Goal: Transaction & Acquisition: Subscribe to service/newsletter

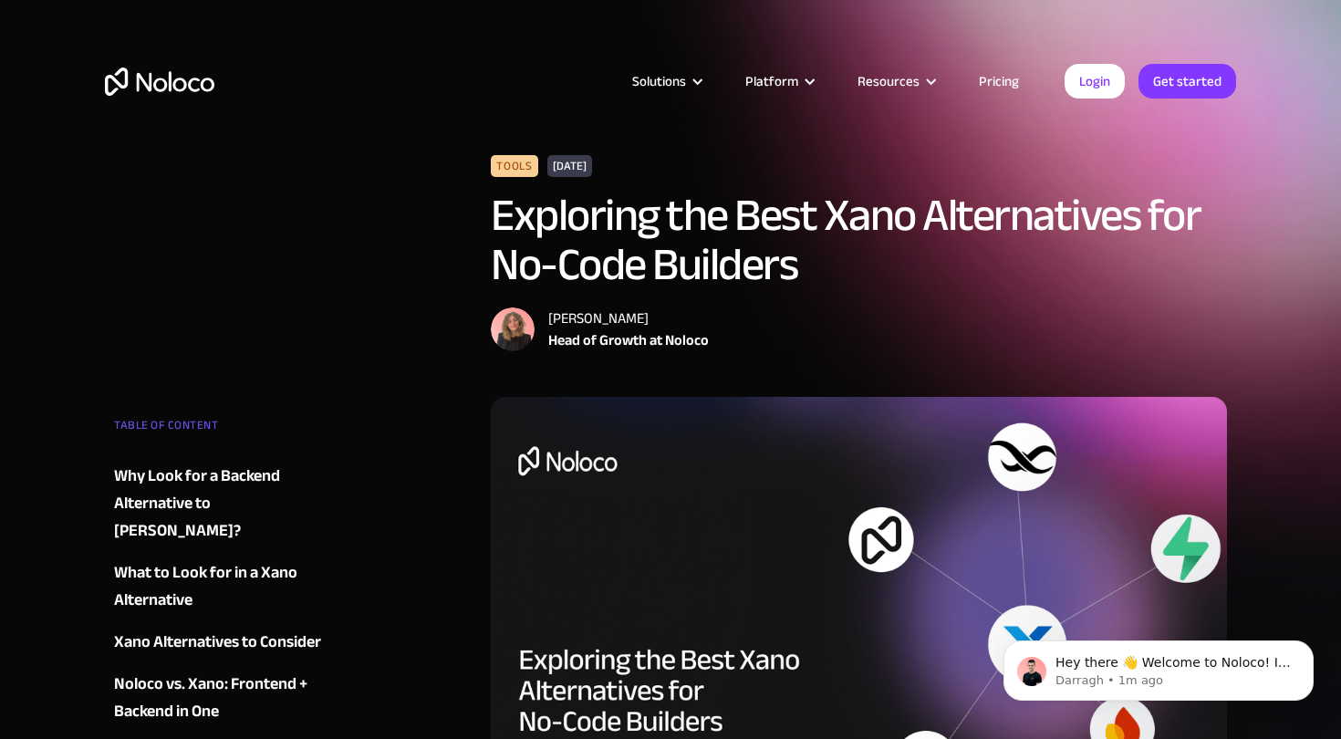
click at [569, 67] on div "Solutions Use Cases Business Types Project Management Keep track of customers, …" at bounding box center [671, 100] width 1168 height 108
click at [994, 80] on link "Pricing" at bounding box center [999, 81] width 86 height 24
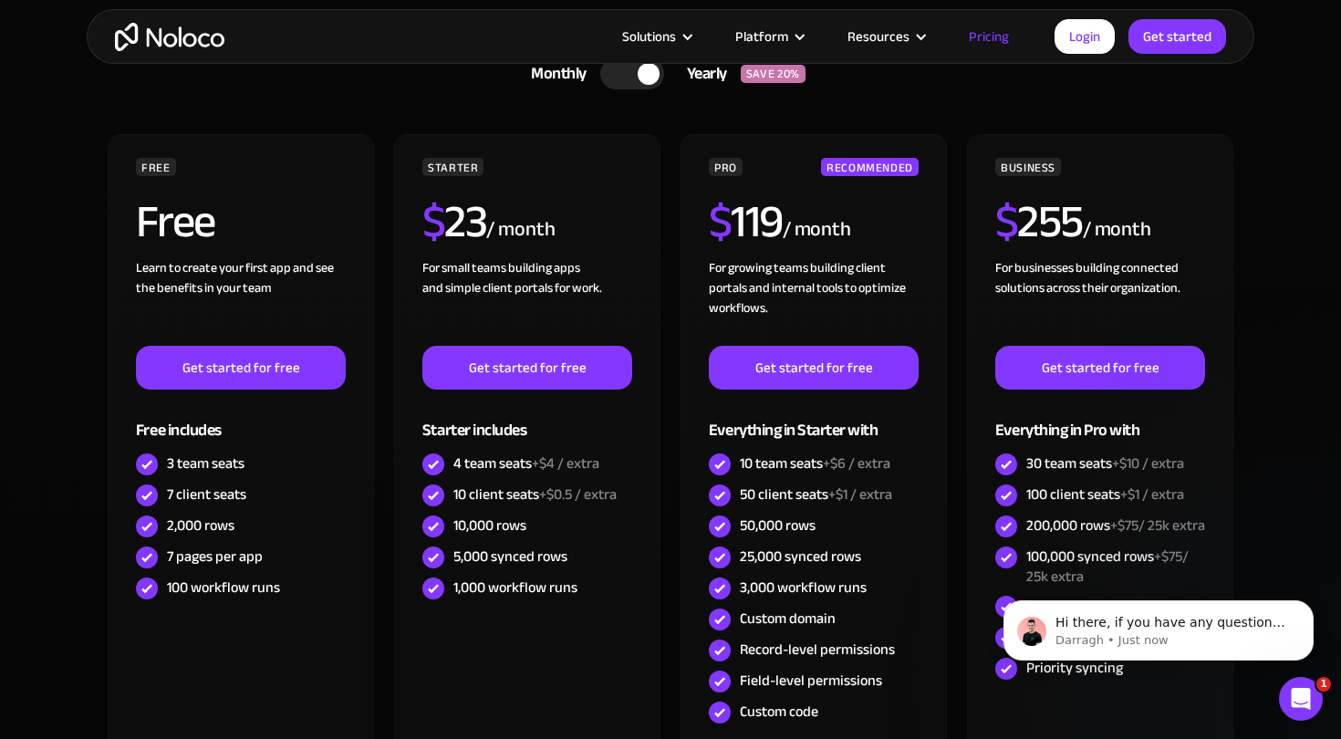
scroll to position [474, 0]
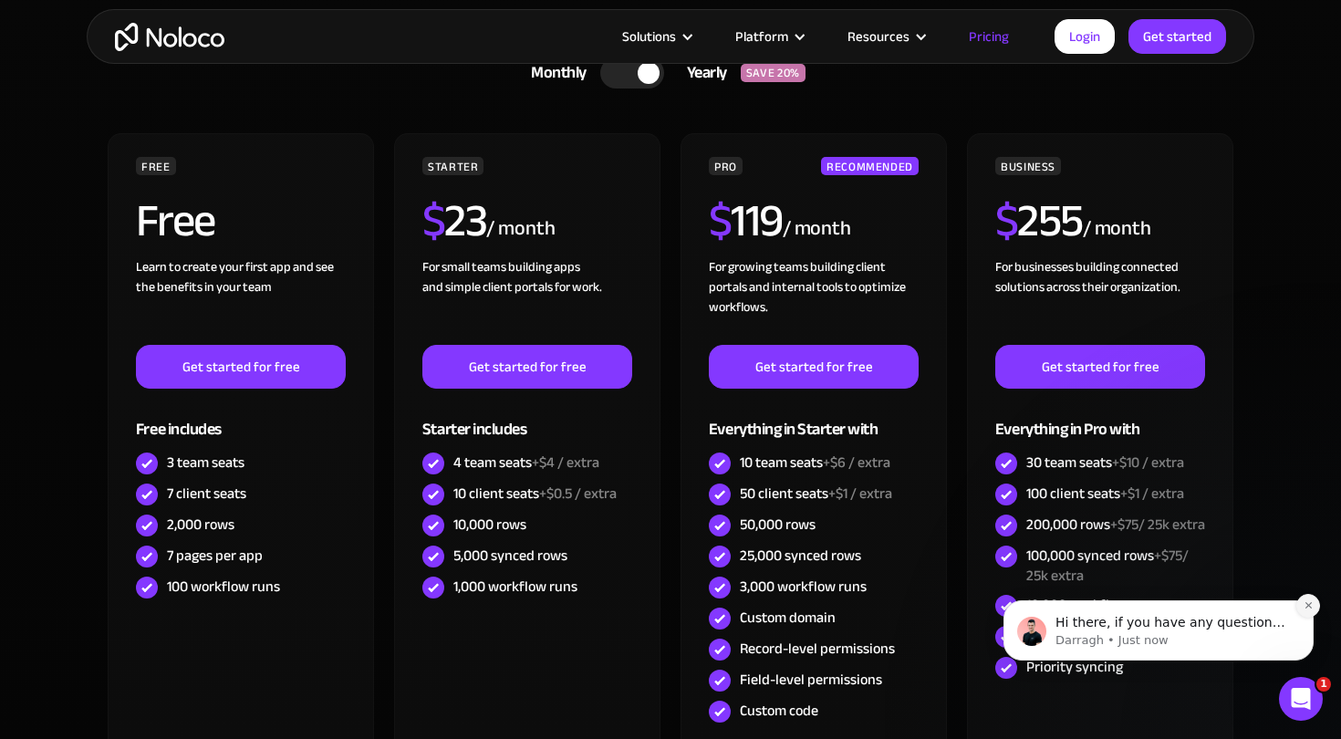
click at [1305, 610] on icon "Dismiss notification" at bounding box center [1309, 605] width 10 height 10
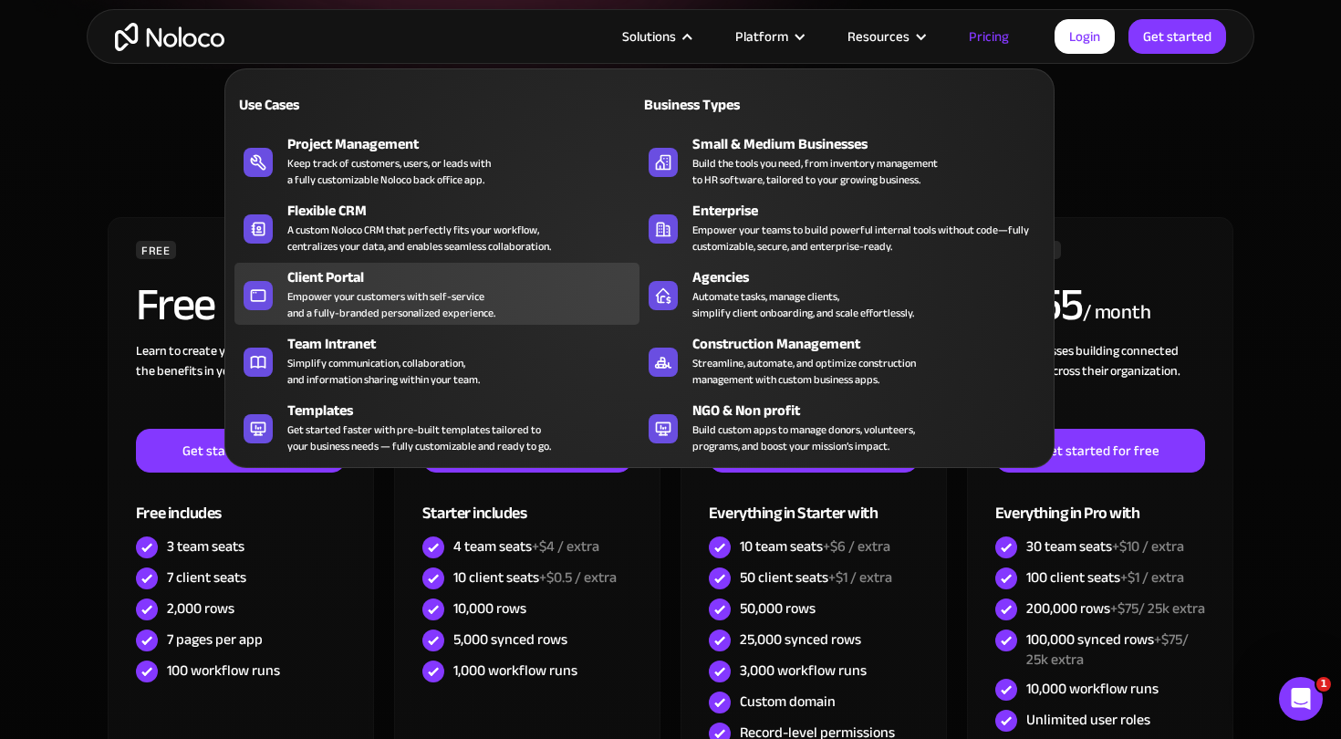
scroll to position [391, 0]
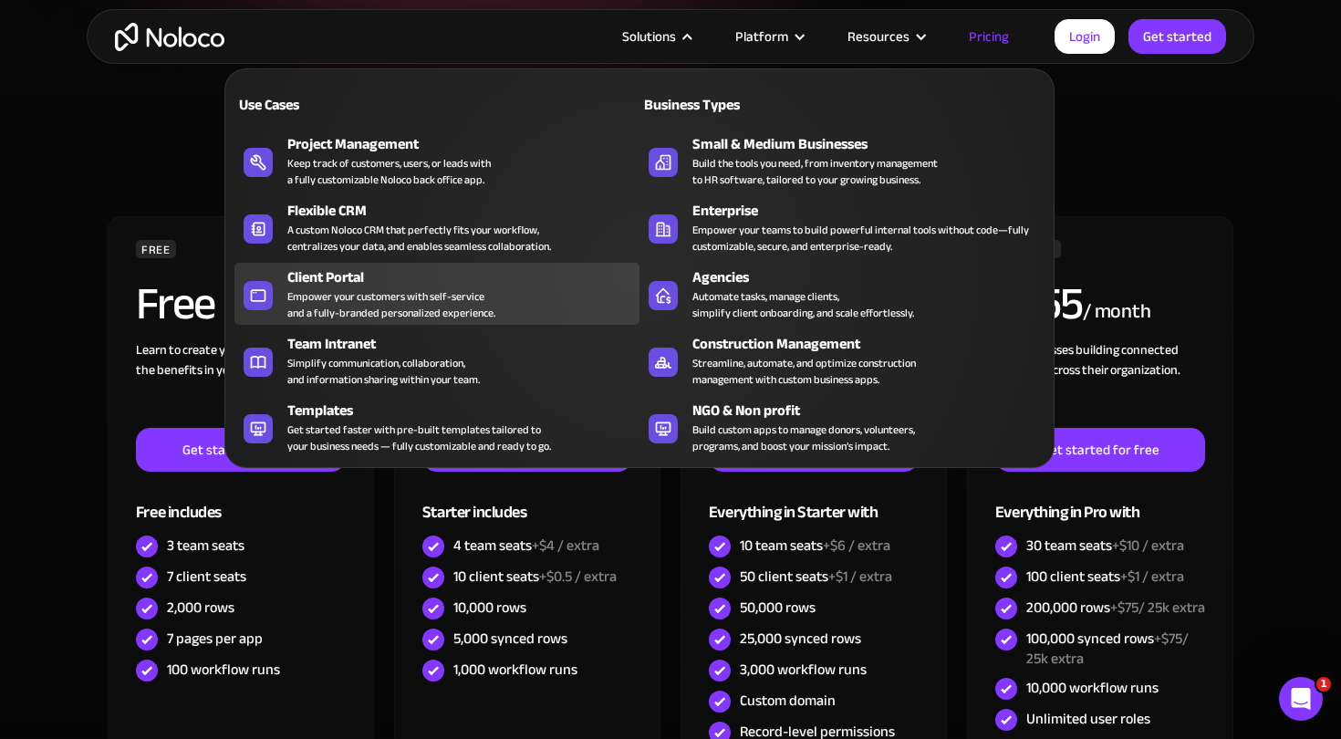
click at [395, 298] on div "Empower your customers with self-service and a fully-branded personalized exper…" at bounding box center [391, 304] width 208 height 33
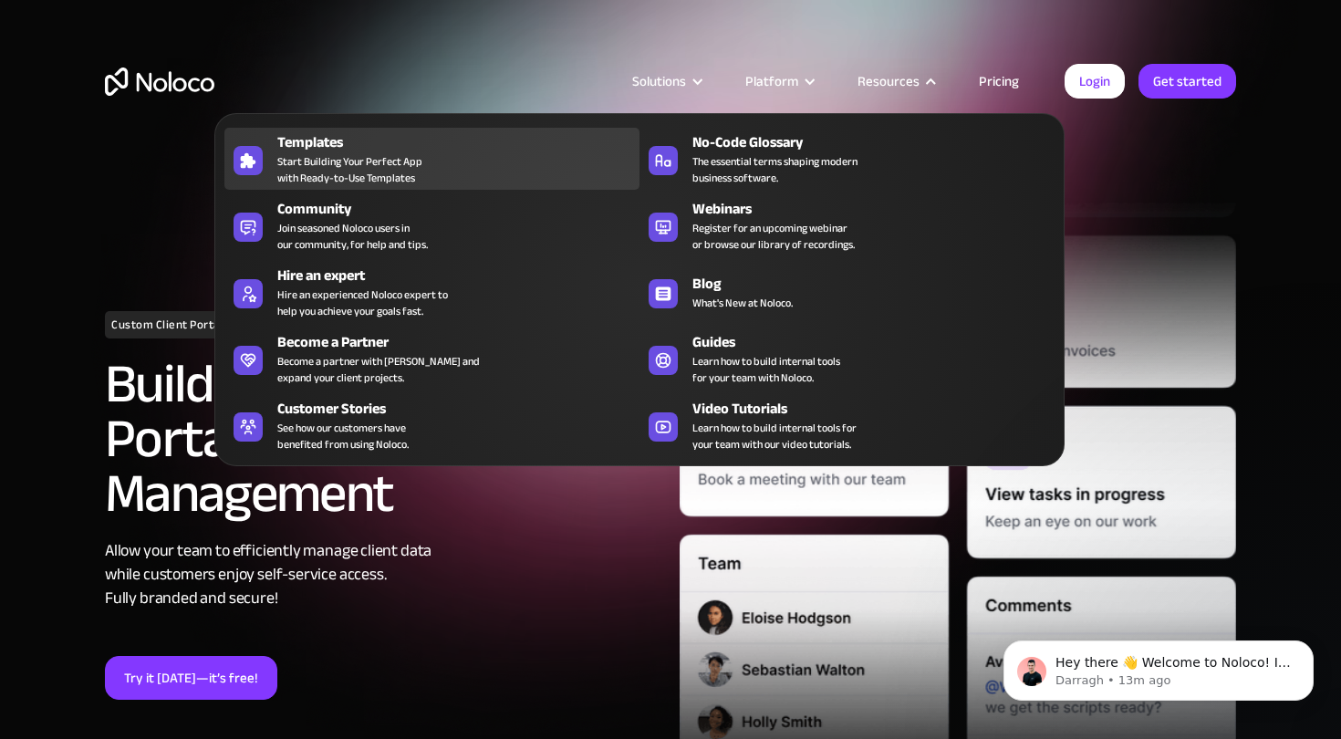
click at [370, 161] on span "Start Building Your Perfect App with Ready-to-Use Templates" at bounding box center [349, 169] width 145 height 33
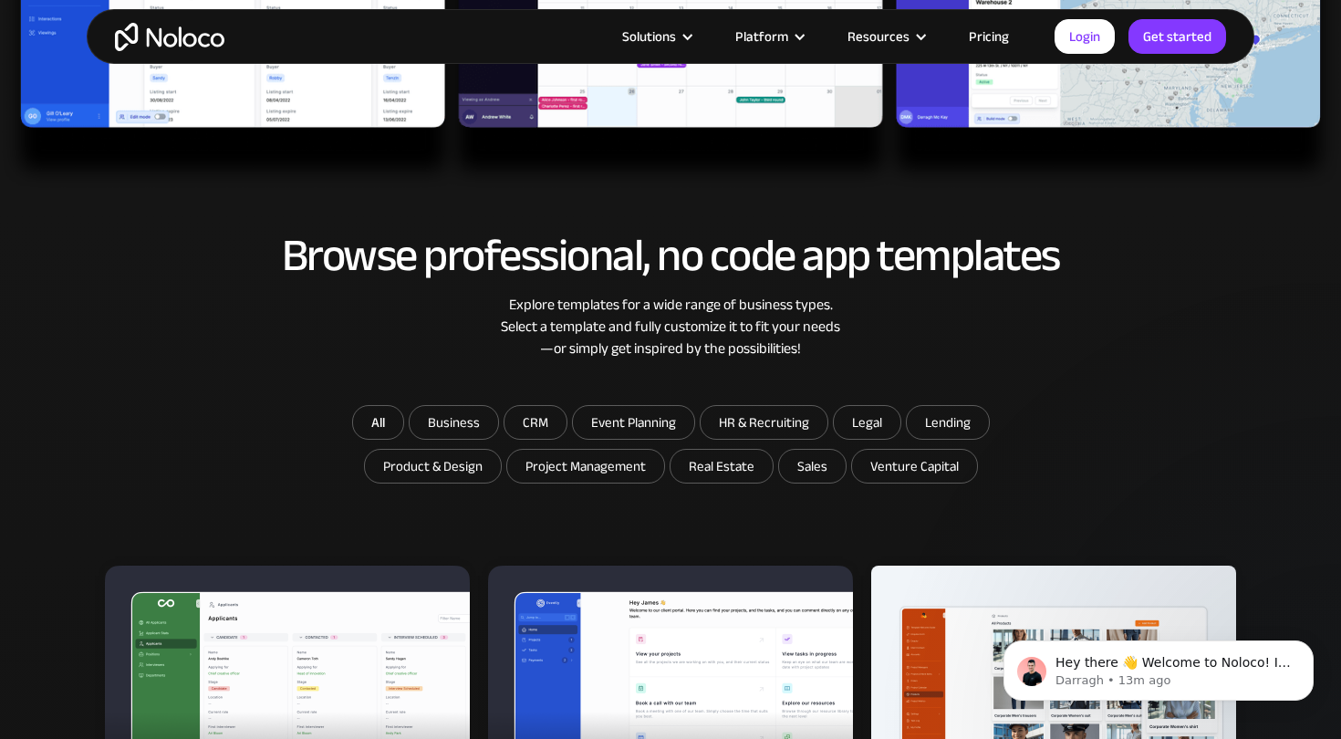
scroll to position [767, 0]
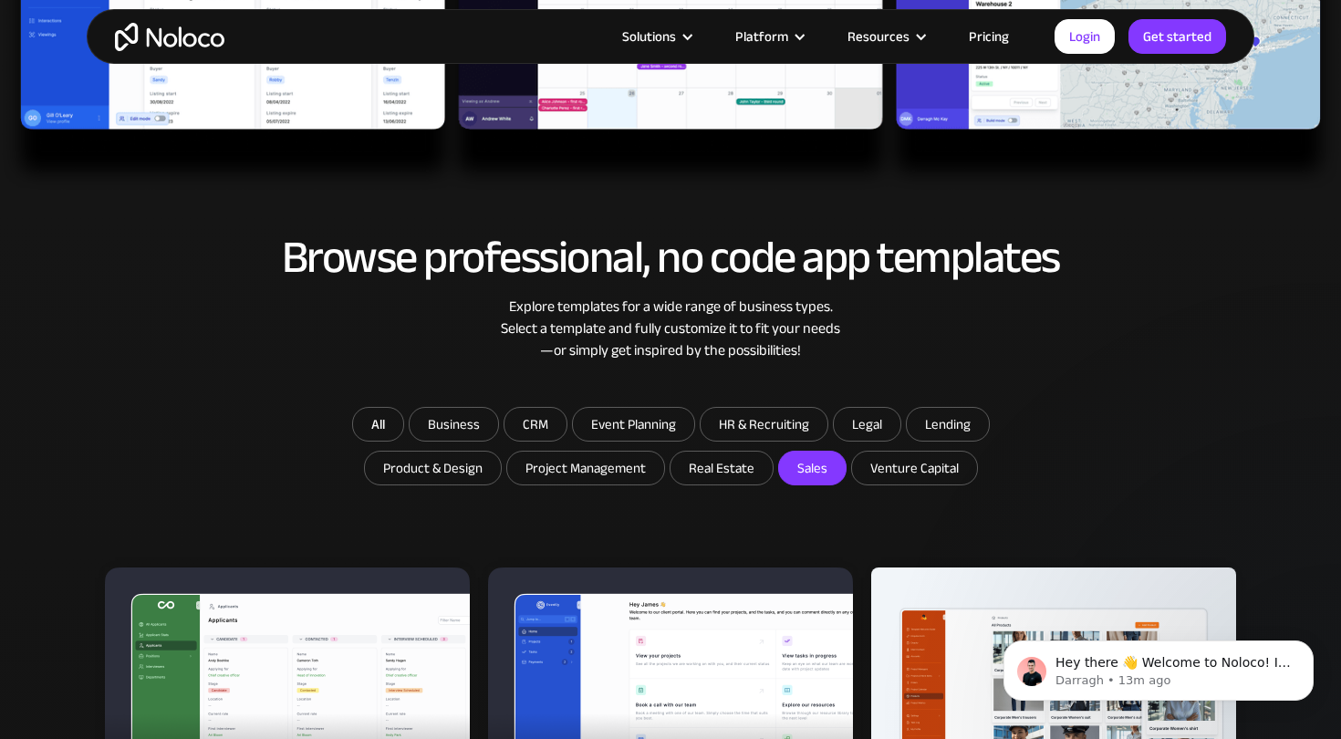
click at [773, 469] on input "Sales" at bounding box center [721, 468] width 102 height 33
checkbox input "true"
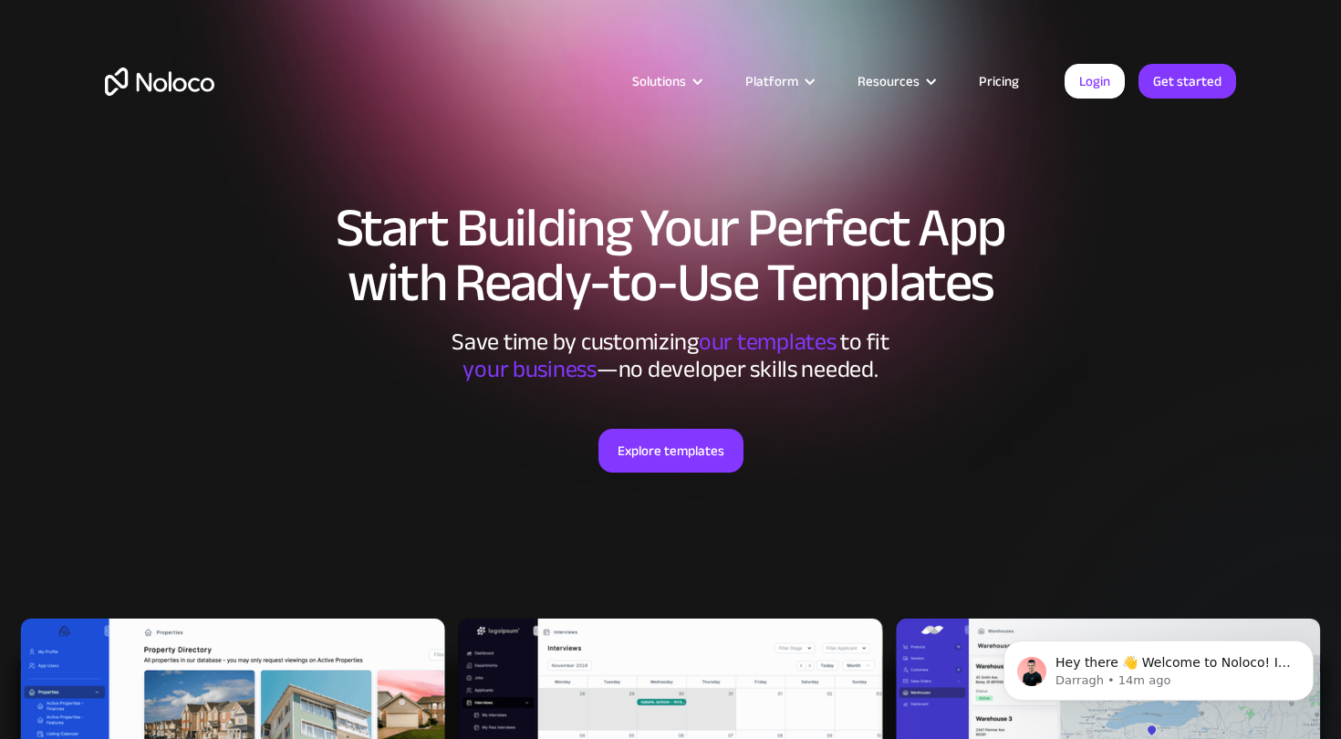
scroll to position [0, 0]
click at [650, 446] on link "Explore templates" at bounding box center [670, 451] width 145 height 44
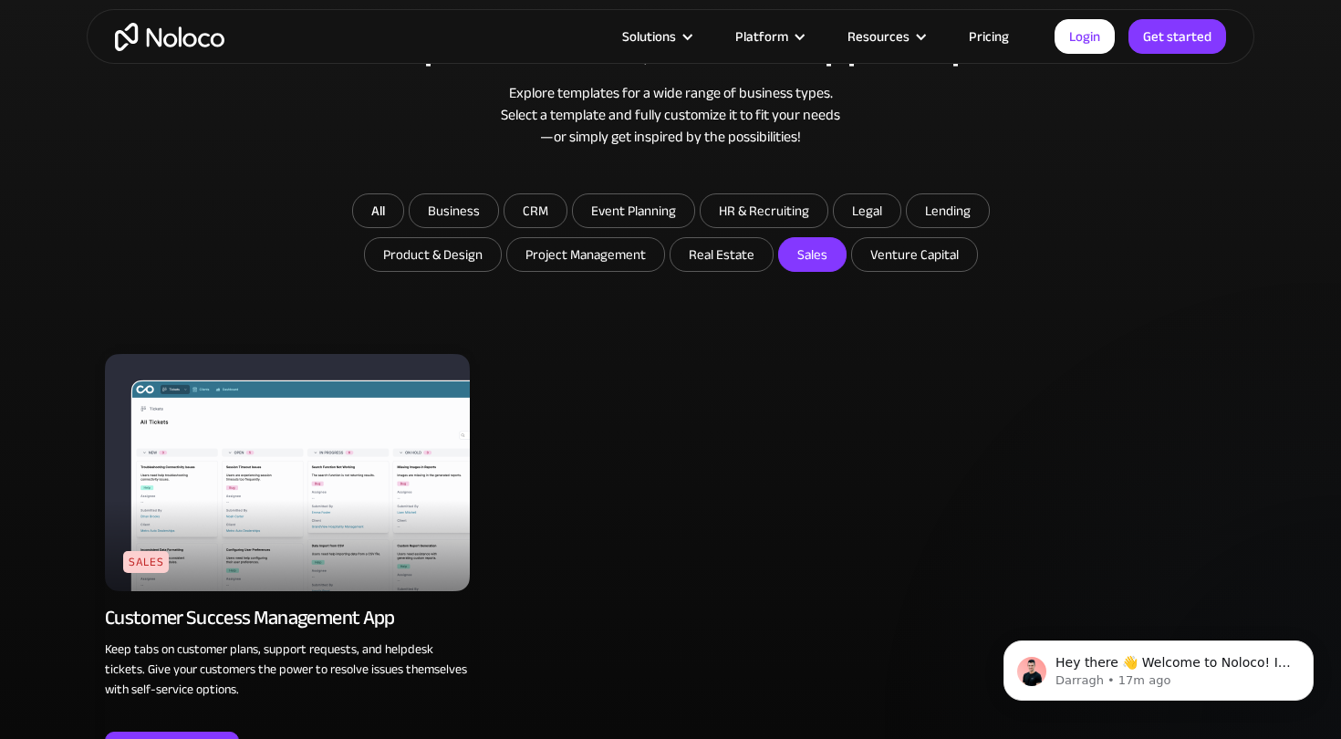
scroll to position [982, 0]
click at [460, 210] on input "Business" at bounding box center [454, 209] width 88 height 33
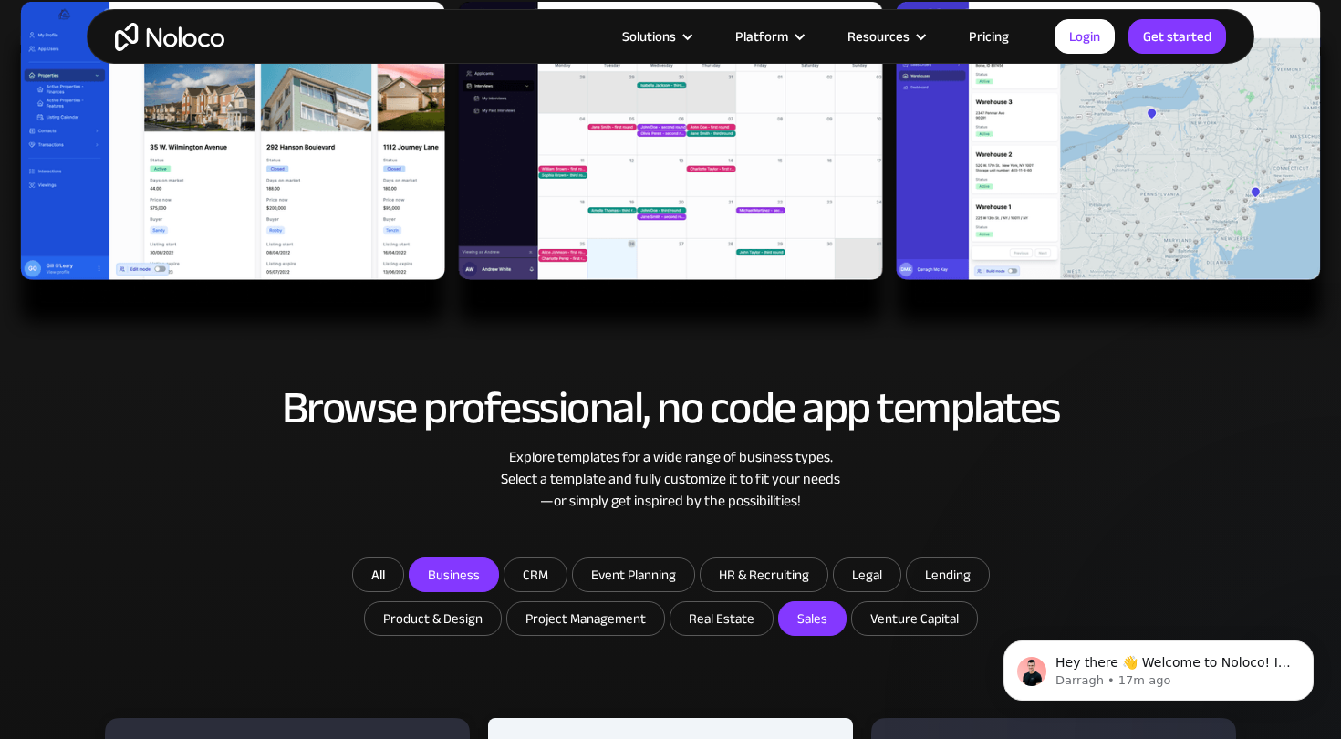
scroll to position [619, 0]
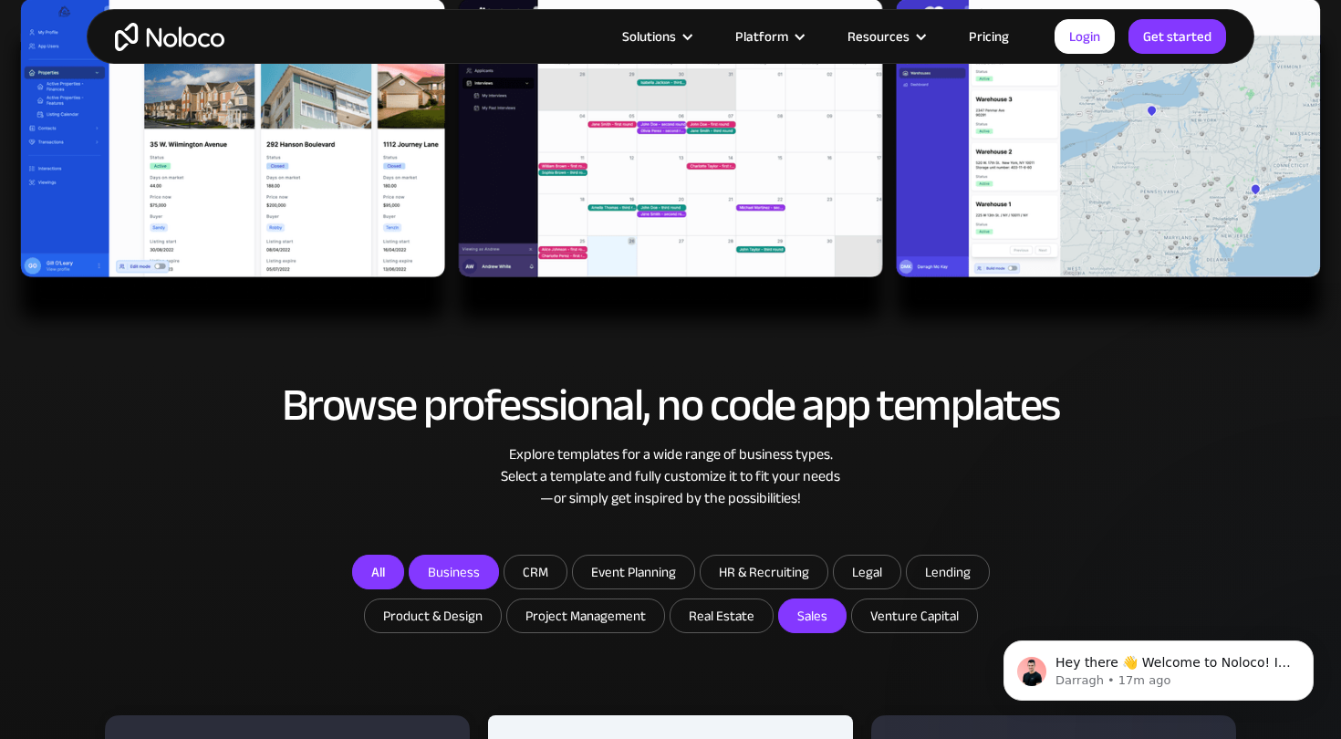
click at [382, 558] on link "All" at bounding box center [378, 572] width 52 height 35
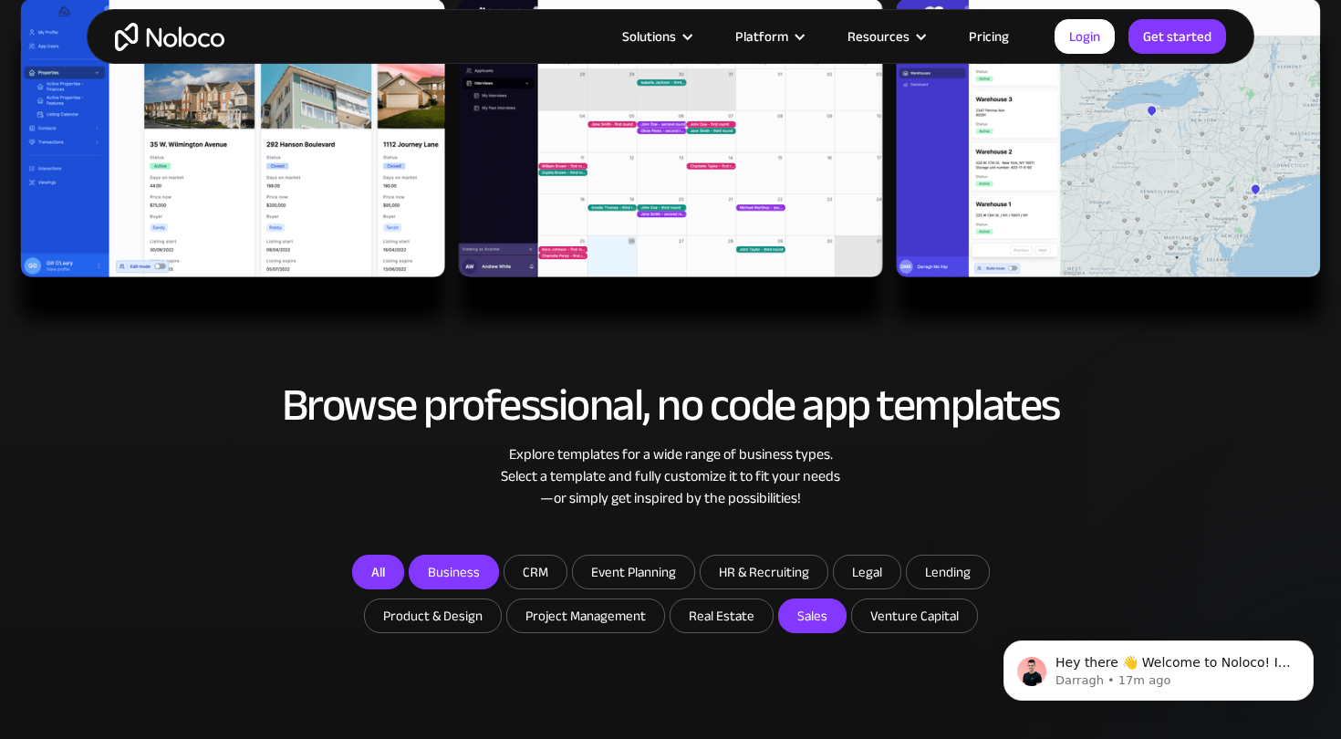
checkbox input "false"
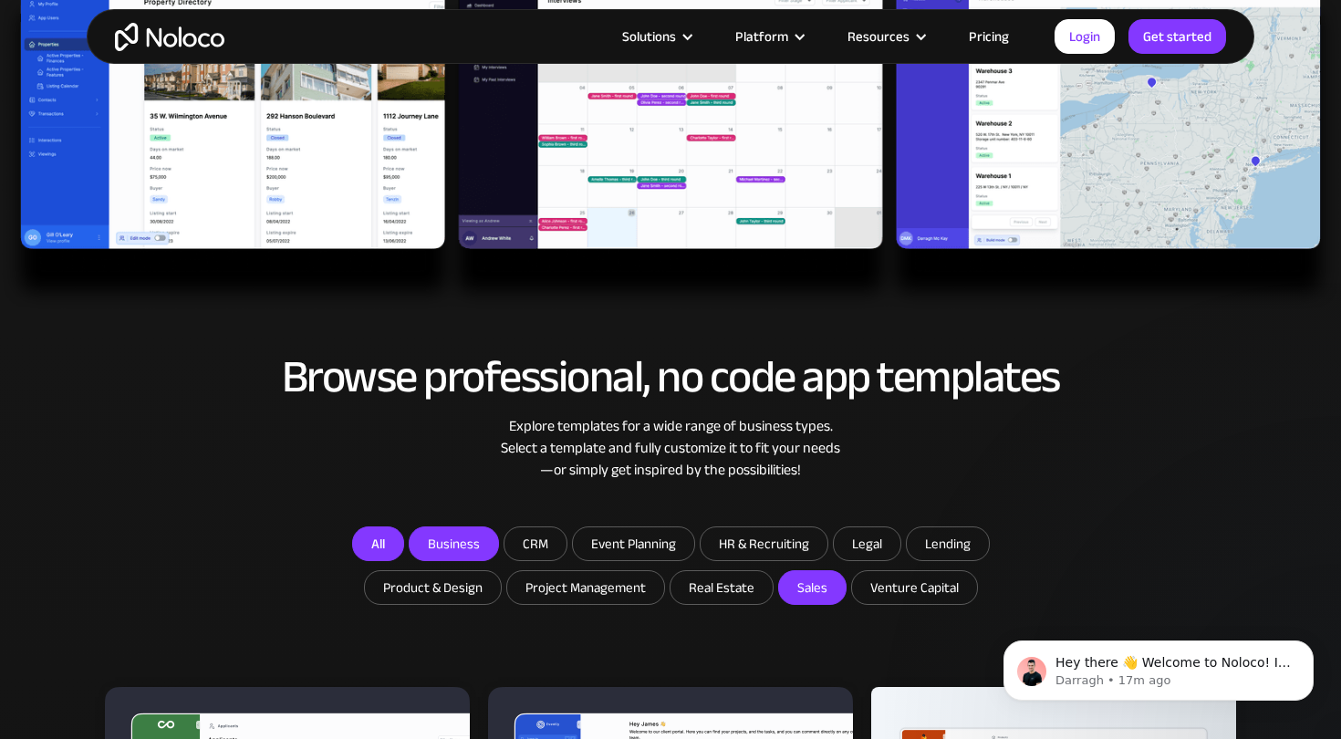
scroll to position [661, 0]
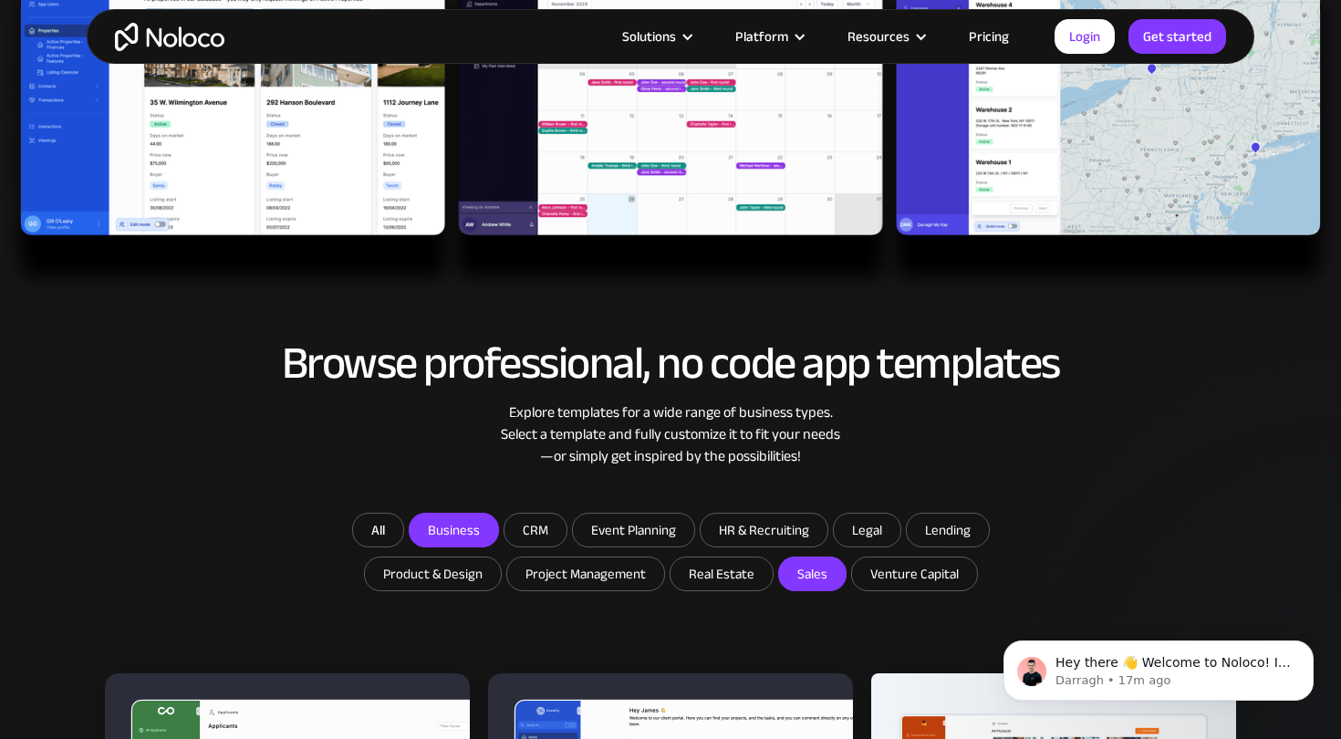
click at [453, 540] on input "Business" at bounding box center [454, 530] width 88 height 33
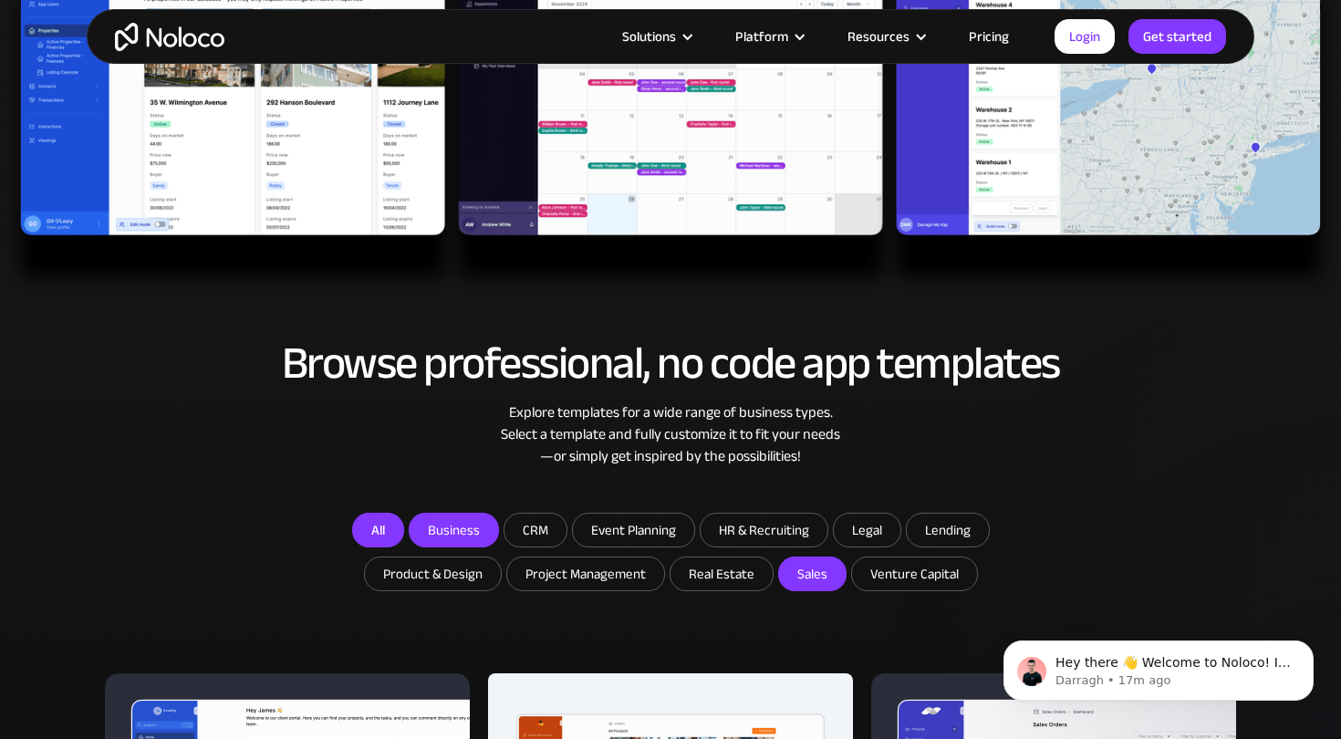
click at [390, 532] on link "All" at bounding box center [378, 530] width 52 height 35
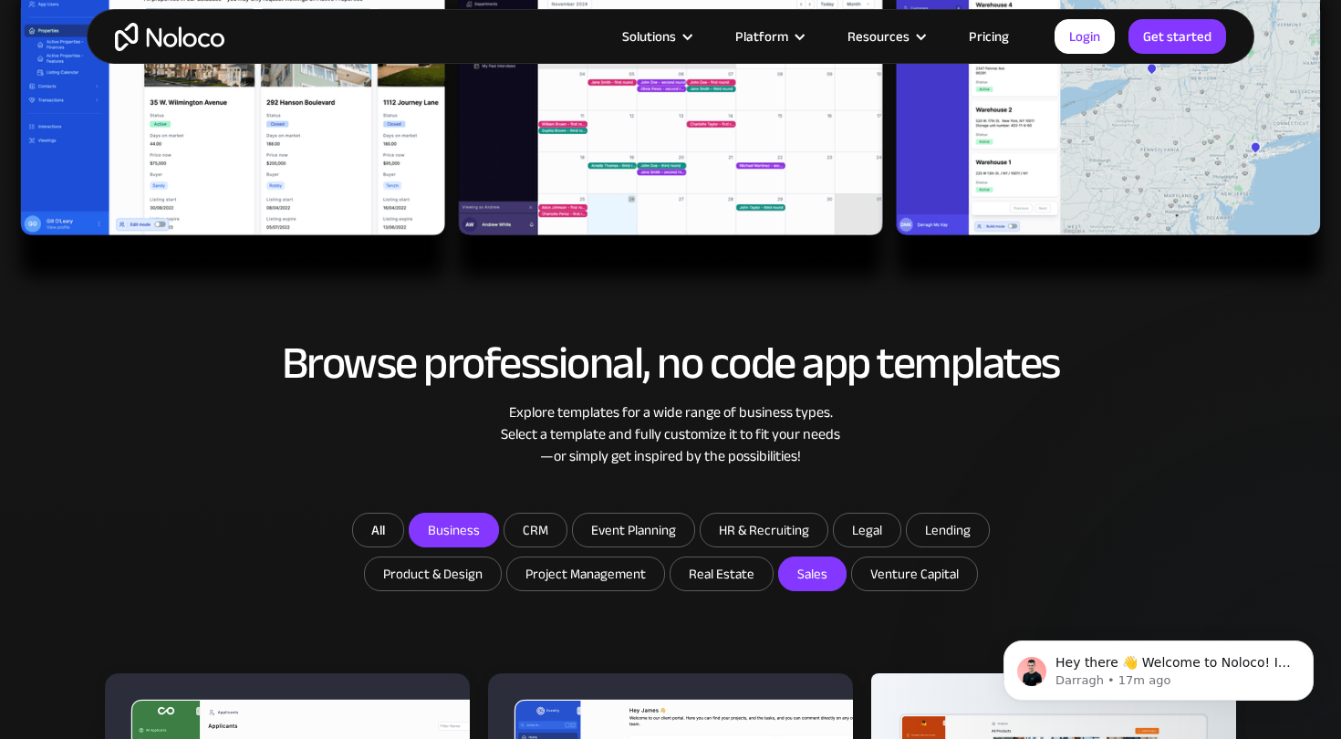
click at [450, 527] on input "Business" at bounding box center [454, 530] width 88 height 33
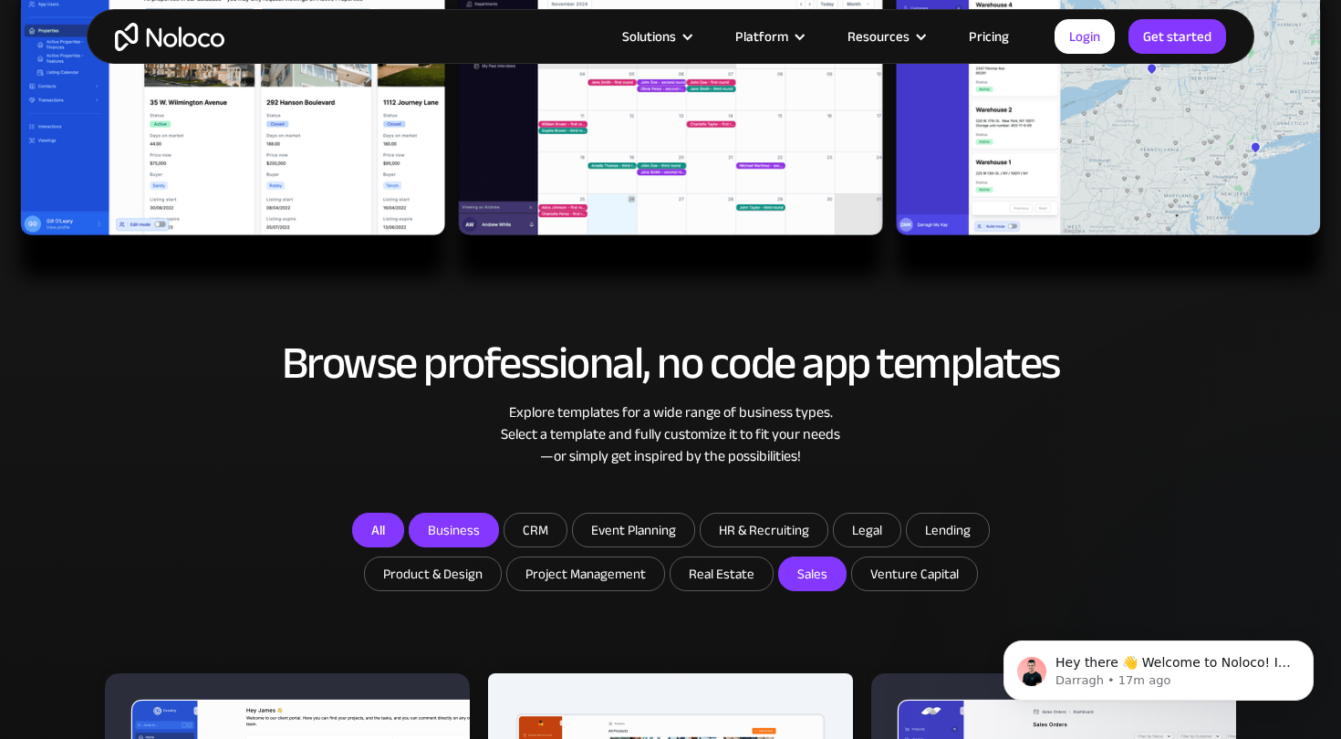
click at [390, 527] on link "All" at bounding box center [378, 530] width 52 height 35
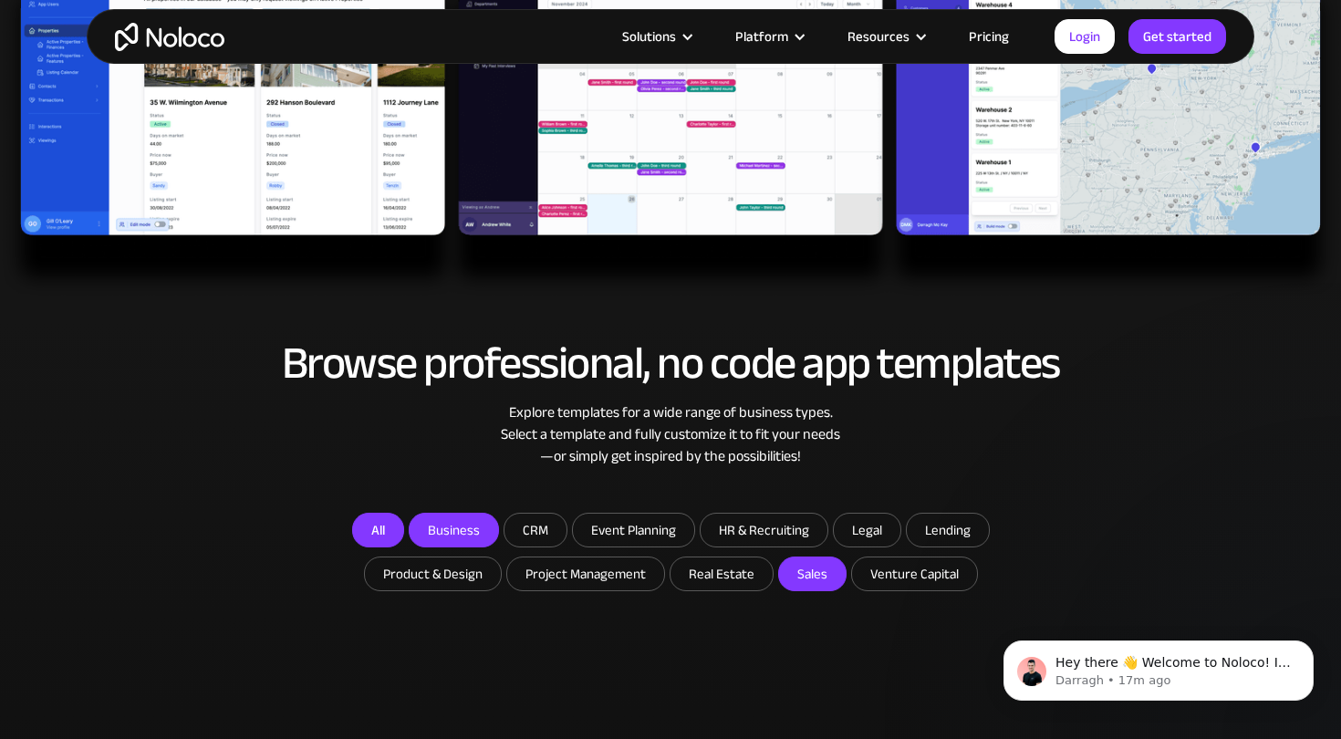
checkbox input "false"
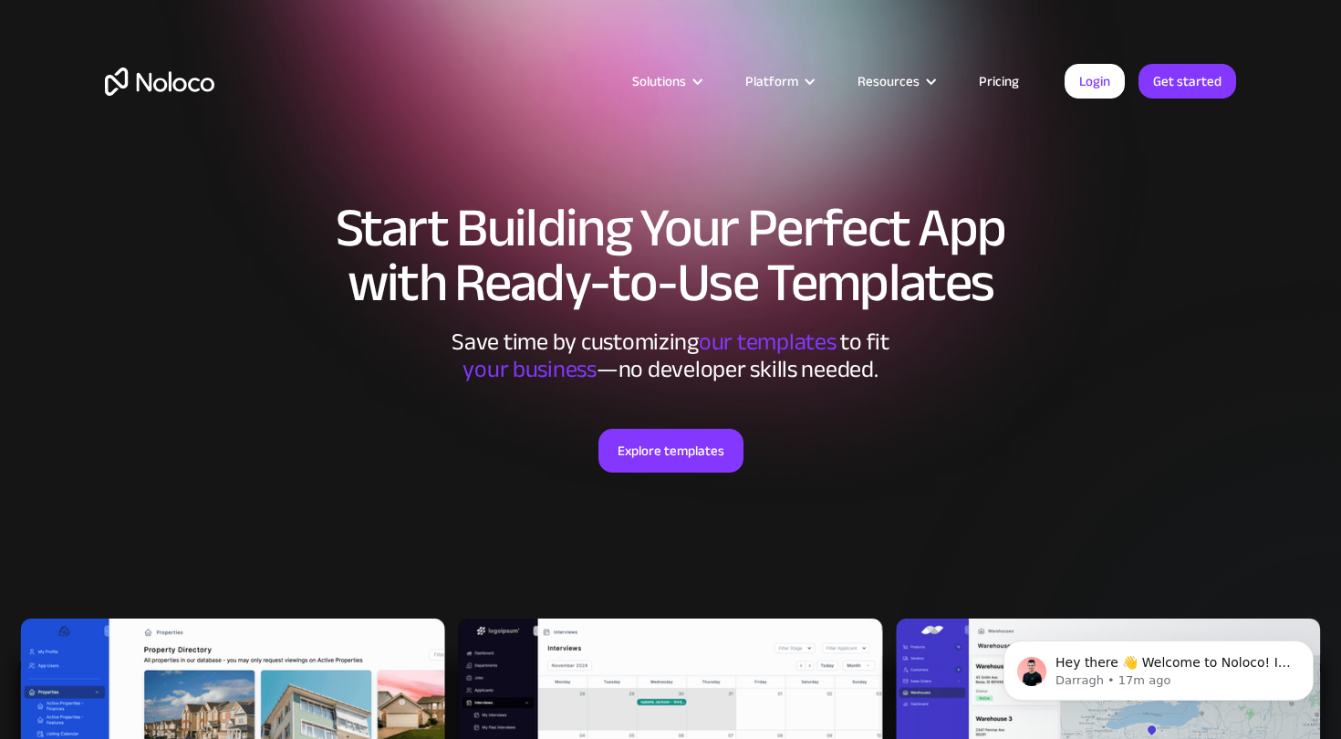
scroll to position [0, 0]
click at [1165, 81] on link "Get started" at bounding box center [1187, 81] width 98 height 35
